Goal: Task Accomplishment & Management: Use online tool/utility

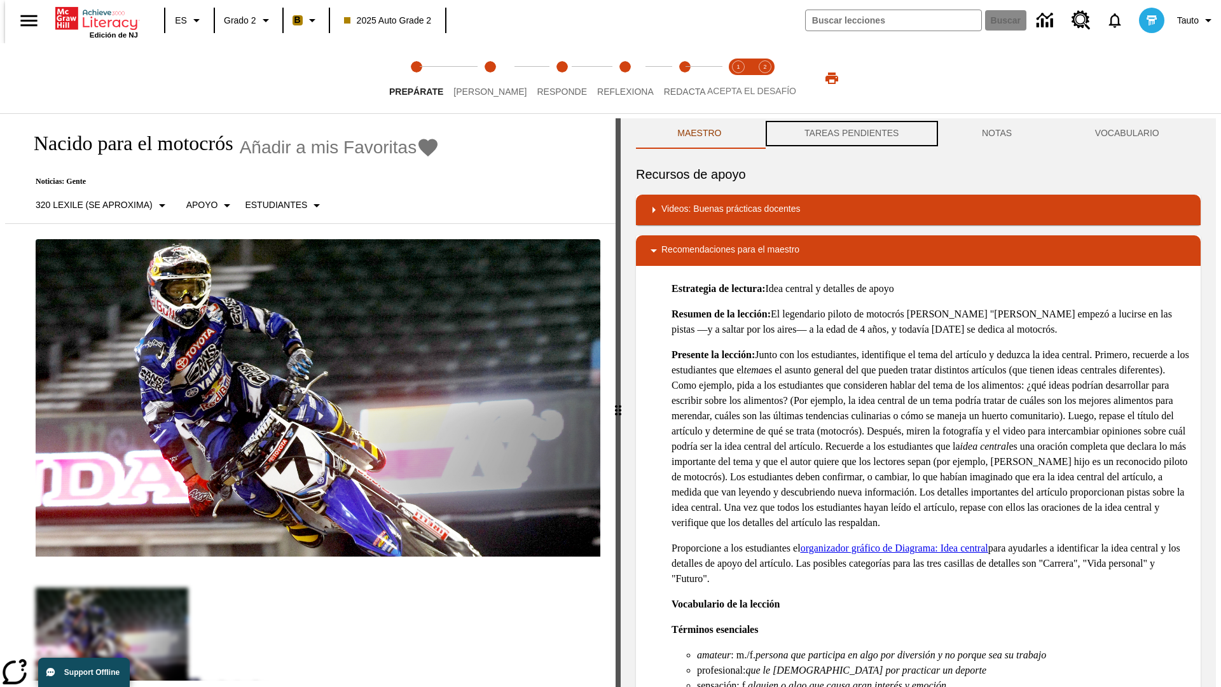
click at [851, 134] on button "TAREAS PENDIENTES" at bounding box center [851, 133] width 177 height 31
